Goal: Task Accomplishment & Management: Manage account settings

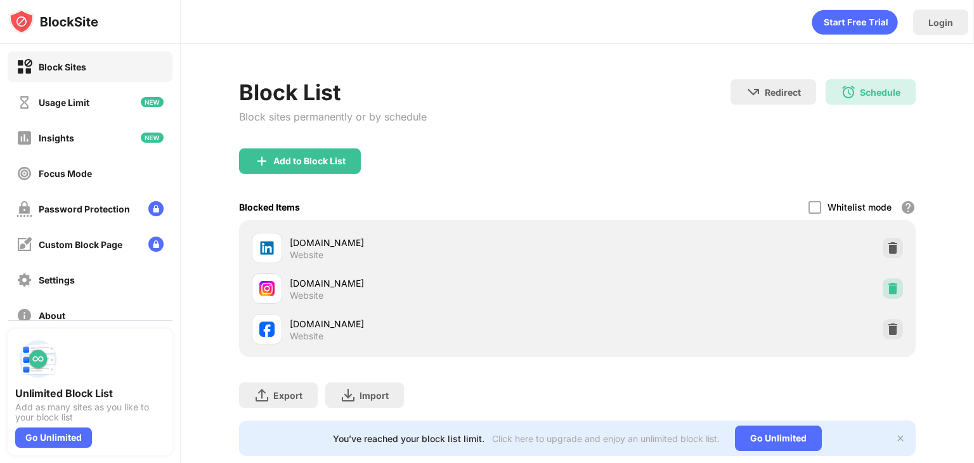
drag, startPoint x: 885, startPoint y: 291, endPoint x: 885, endPoint y: 238, distance: 53.2
click at [886, 290] on img at bounding box center [892, 288] width 13 height 13
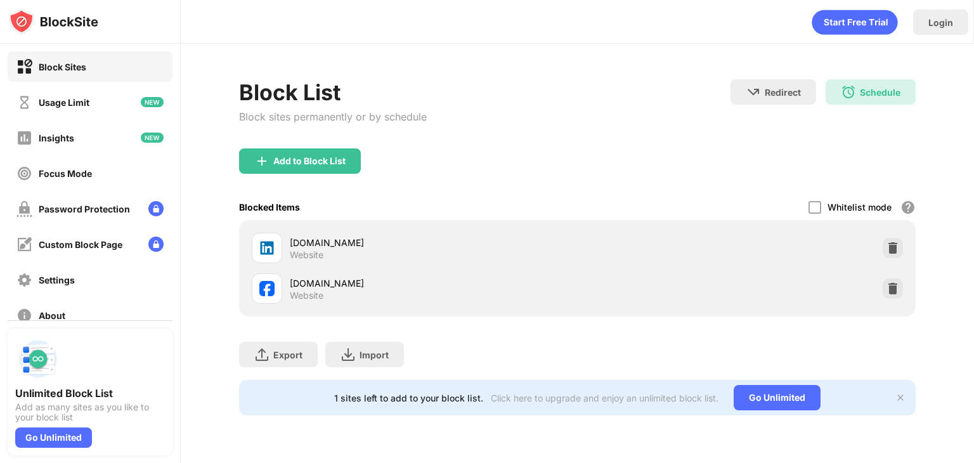
click at [884, 236] on div "linkedin.com Website" at bounding box center [577, 248] width 661 height 41
click at [895, 250] on img at bounding box center [892, 247] width 13 height 13
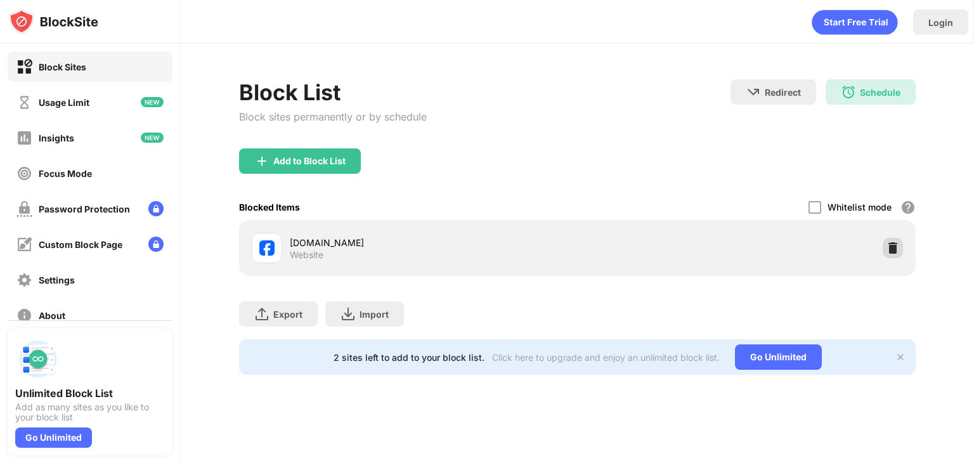
click at [888, 247] on img at bounding box center [892, 247] width 13 height 13
